Goal: Find specific page/section: Find specific page/section

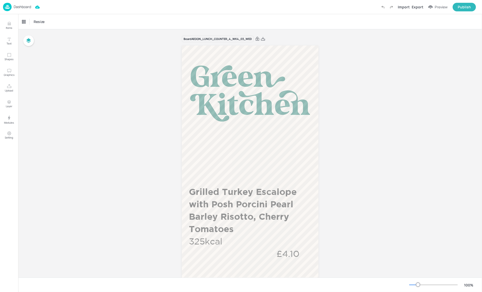
click at [3, 6] on img at bounding box center [7, 7] width 9 height 8
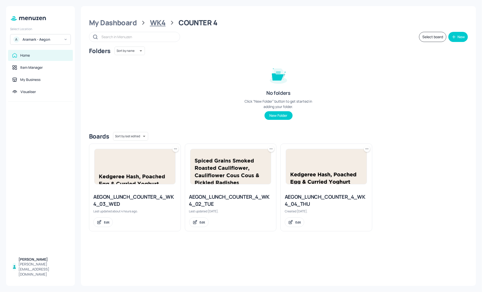
click at [157, 25] on div "WK4" at bounding box center [158, 22] width 16 height 9
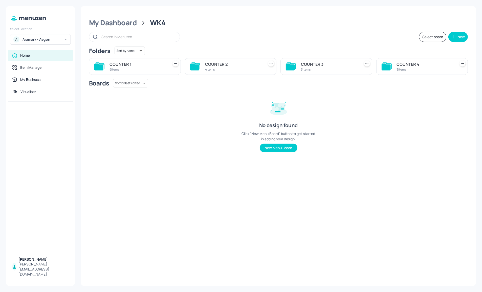
click at [224, 67] on div "COUNTER 2" at bounding box center [233, 64] width 57 height 6
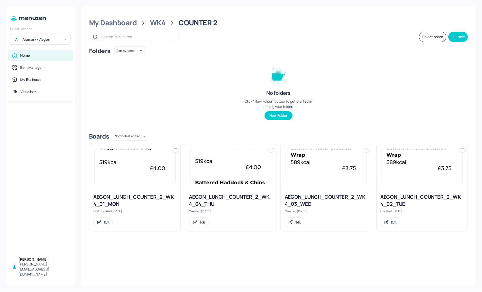
click at [412, 196] on div "AEGON_LUNCH_COUNTER_2_WK4_02_TUE" at bounding box center [422, 201] width 83 height 14
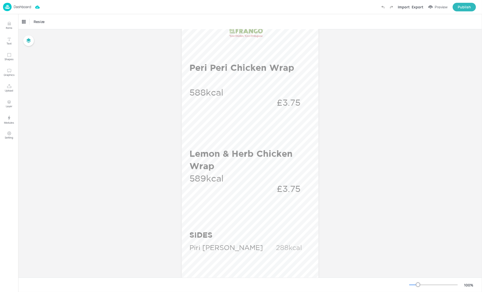
scroll to position [117, 0]
